Goal: Information Seeking & Learning: Learn about a topic

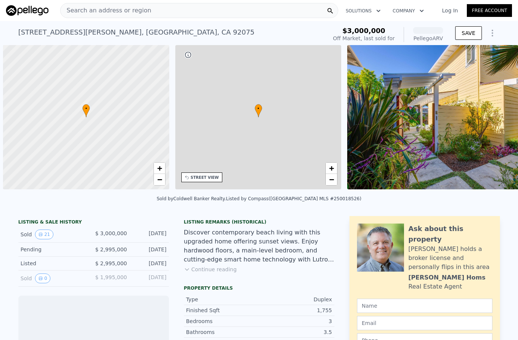
scroll to position [0, 3]
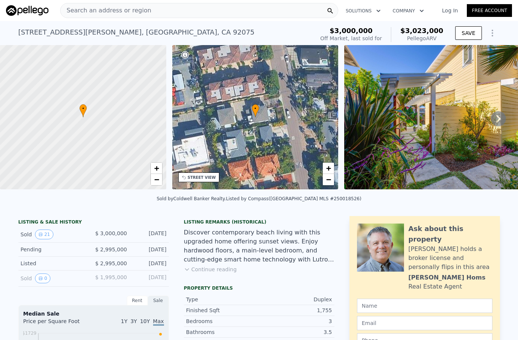
drag, startPoint x: 0, startPoint y: 0, endPoint x: 157, endPoint y: 10, distance: 157.2
click at [157, 10] on div "Search an address or region" at bounding box center [199, 10] width 278 height 15
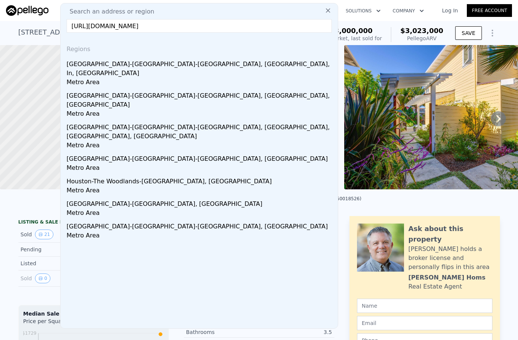
click at [172, 29] on input "[URL][DOMAIN_NAME]" at bounding box center [199, 26] width 265 height 14
paste input "7911 El Paseo Grande, La Jolla, CA 92037"
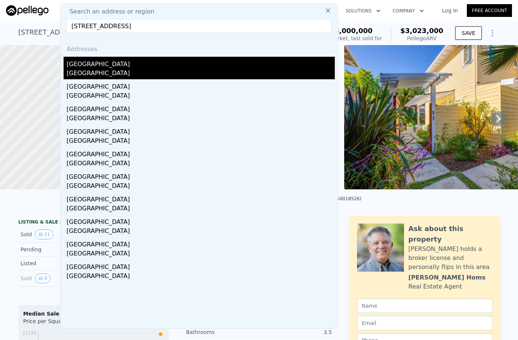
type input "7911 El Paseo Grande, La Jolla, CA 92037"
click at [104, 63] on div "7911 El Paseo Grande" at bounding box center [201, 63] width 268 height 12
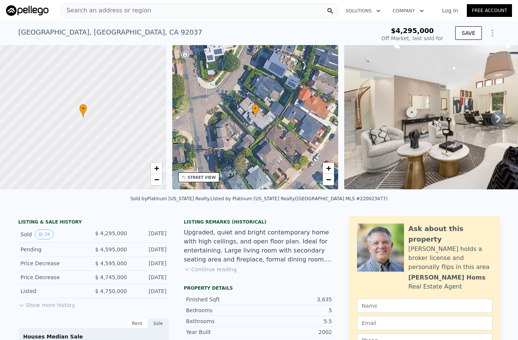
click at [200, 271] on button "Continue reading" at bounding box center [210, 270] width 53 height 8
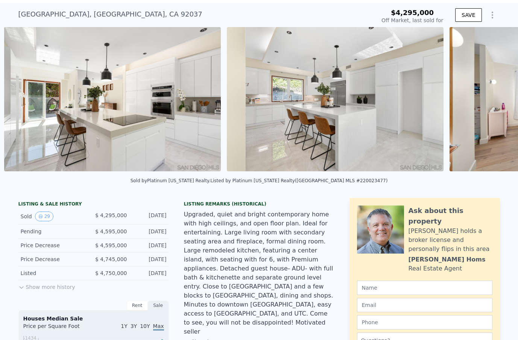
scroll to position [0, 567]
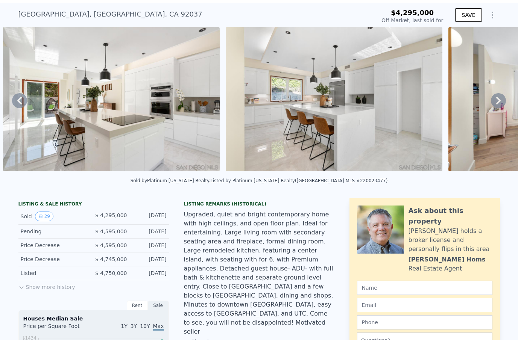
click at [133, 100] on img at bounding box center [111, 99] width 217 height 144
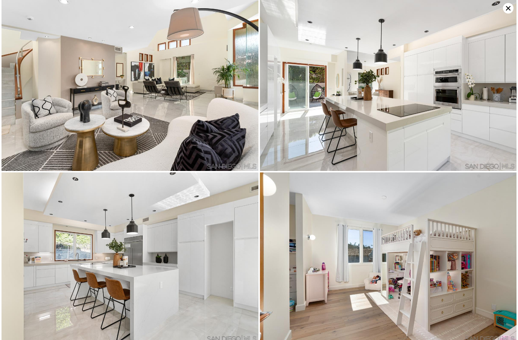
click at [133, 100] on img at bounding box center [130, 85] width 257 height 171
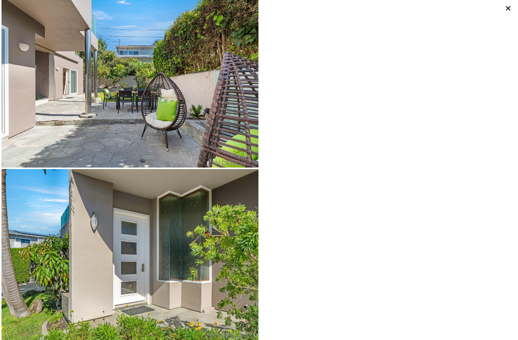
scroll to position [2462, 0]
type input "$ 5,402,000"
type input "$ 408,089"
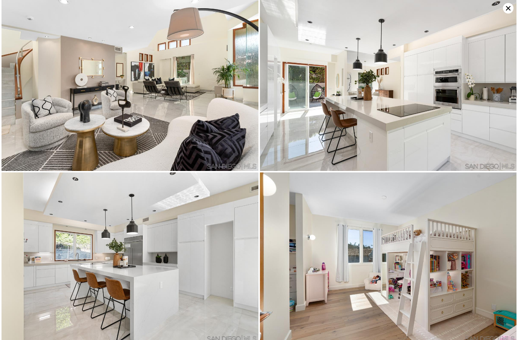
scroll to position [0, 0]
click at [191, 123] on img at bounding box center [130, 85] width 257 height 171
click at [124, 56] on img at bounding box center [130, 85] width 257 height 171
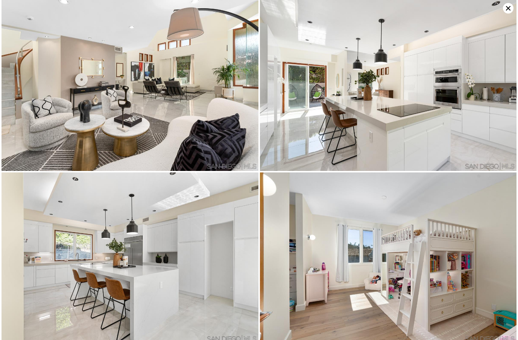
click at [124, 56] on img at bounding box center [130, 85] width 257 height 171
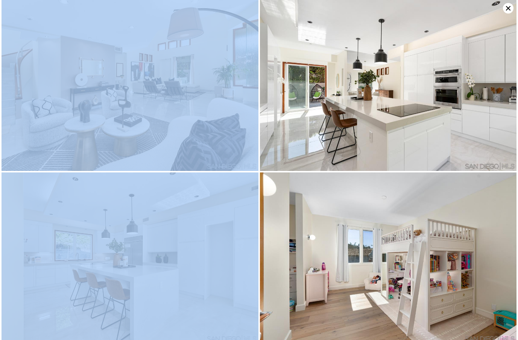
click at [124, 56] on img at bounding box center [130, 85] width 257 height 171
click at [506, 10] on icon at bounding box center [508, 8] width 11 height 11
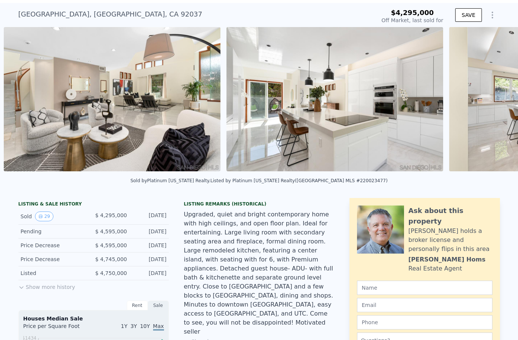
click at [156, 118] on img at bounding box center [112, 99] width 217 height 144
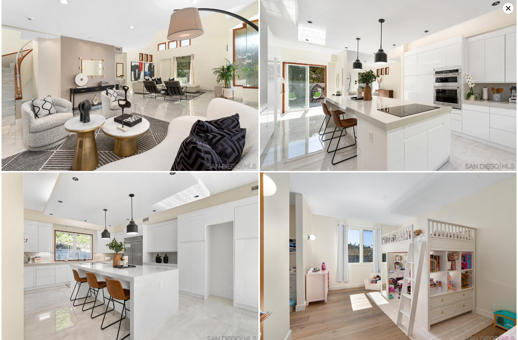
click at [509, 11] on icon at bounding box center [508, 8] width 11 height 11
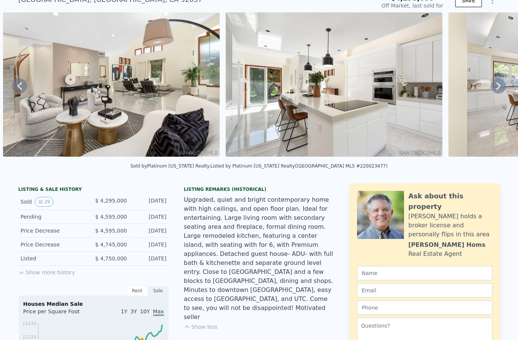
scroll to position [50, 0]
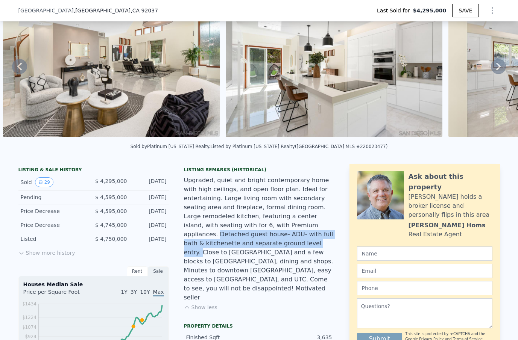
drag, startPoint x: 241, startPoint y: 228, endPoint x: 200, endPoint y: 246, distance: 45.0
click at [200, 246] on div "Upgraded, quiet and bright contemporary home with high ceilings, and open floor…" at bounding box center [259, 239] width 150 height 126
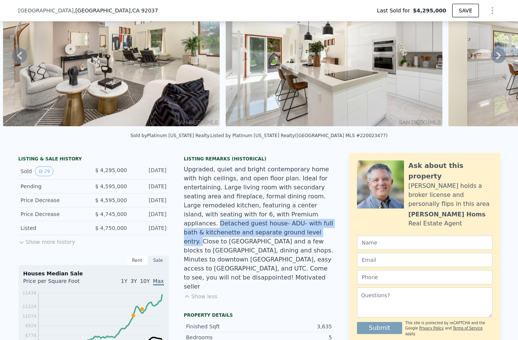
scroll to position [61, 0]
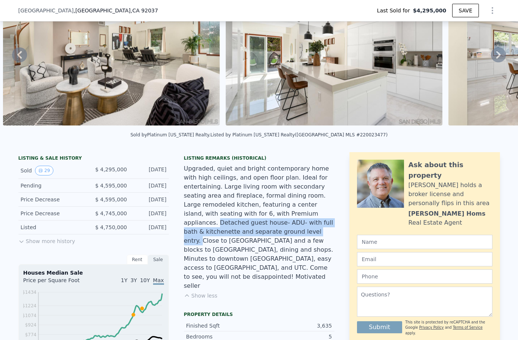
click at [53, 240] on button "Show more history" at bounding box center [46, 240] width 57 height 11
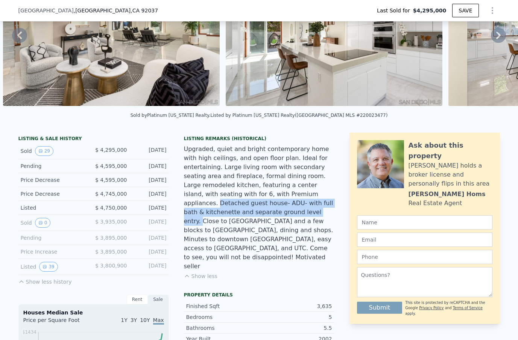
scroll to position [84, 0]
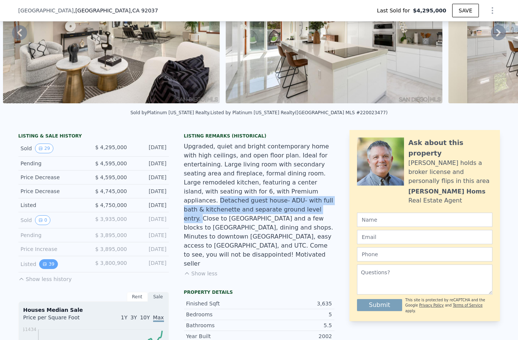
click at [47, 266] on button "39" at bounding box center [48, 265] width 18 height 10
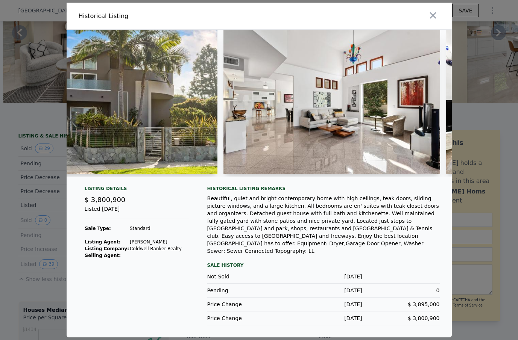
scroll to position [0, 84]
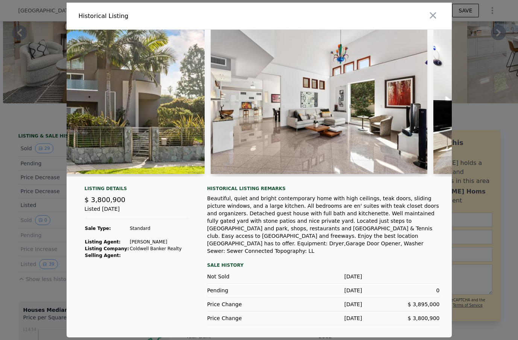
click at [193, 114] on img at bounding box center [96, 102] width 217 height 144
click at [228, 111] on img at bounding box center [319, 102] width 217 height 144
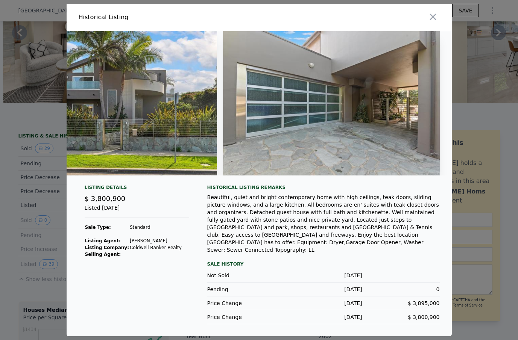
scroll to position [0, 8305]
click at [149, 105] on img at bounding box center [109, 103] width 217 height 144
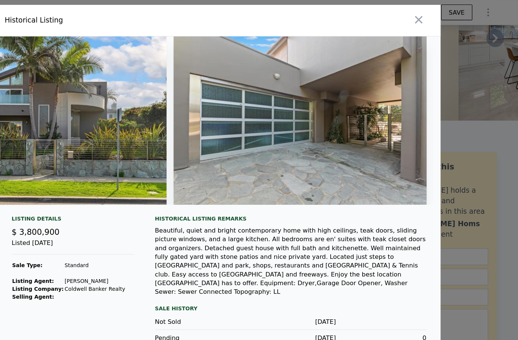
scroll to position [0, 0]
click at [428, 17] on icon "button" at bounding box center [433, 17] width 11 height 11
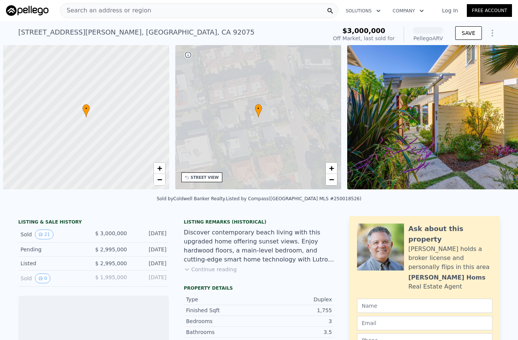
scroll to position [0, 3]
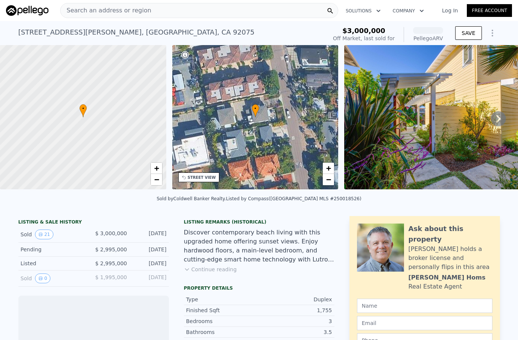
click at [149, 13] on div "Search an address or region" at bounding box center [199, 10] width 278 height 15
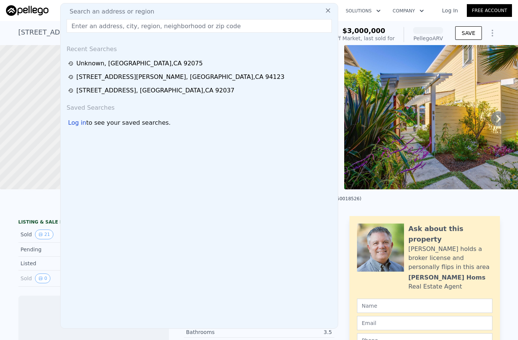
type input "[URL][DOMAIN_NAME]"
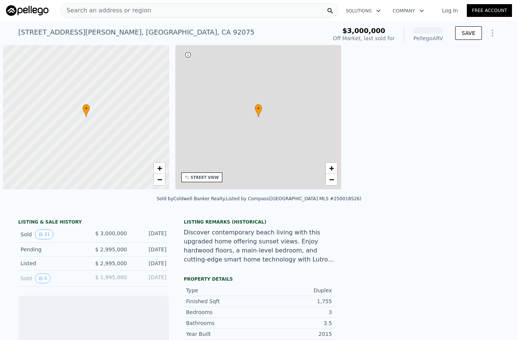
scroll to position [0, 3]
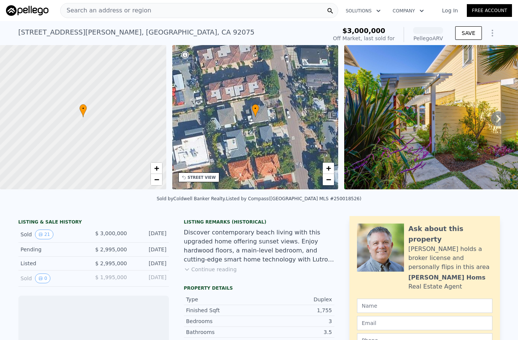
click at [91, 12] on span "Search an address or region" at bounding box center [106, 10] width 91 height 9
